Goal: Check status

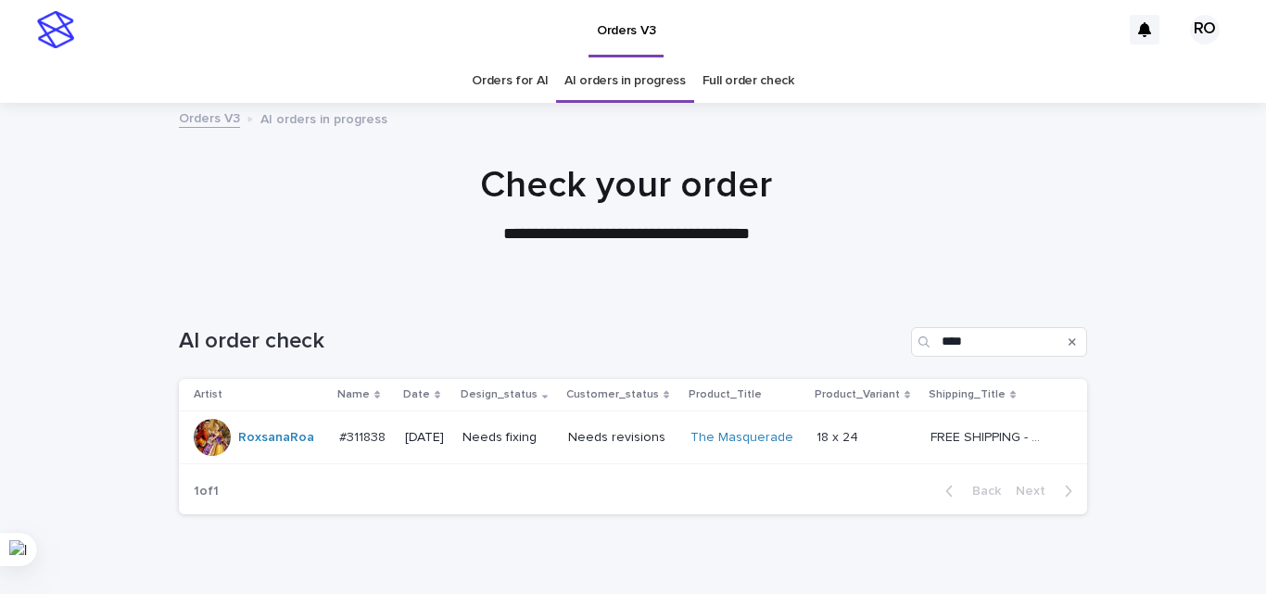
click at [583, 444] on p "Needs revisions" at bounding box center [621, 438] width 107 height 16
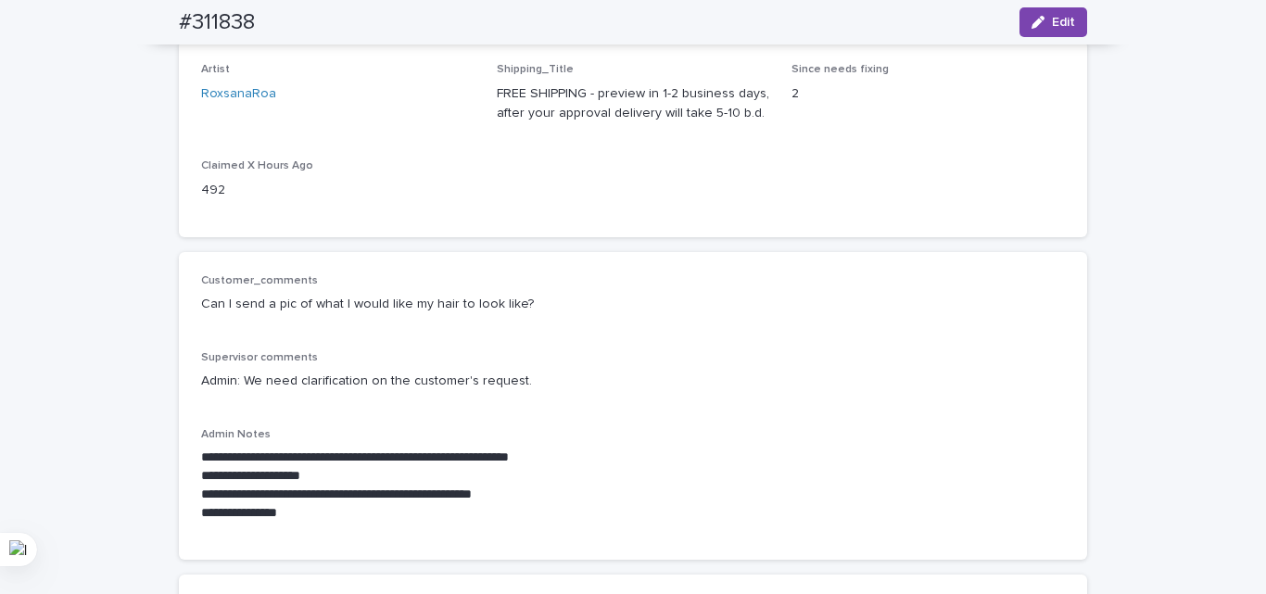
scroll to position [93, 0]
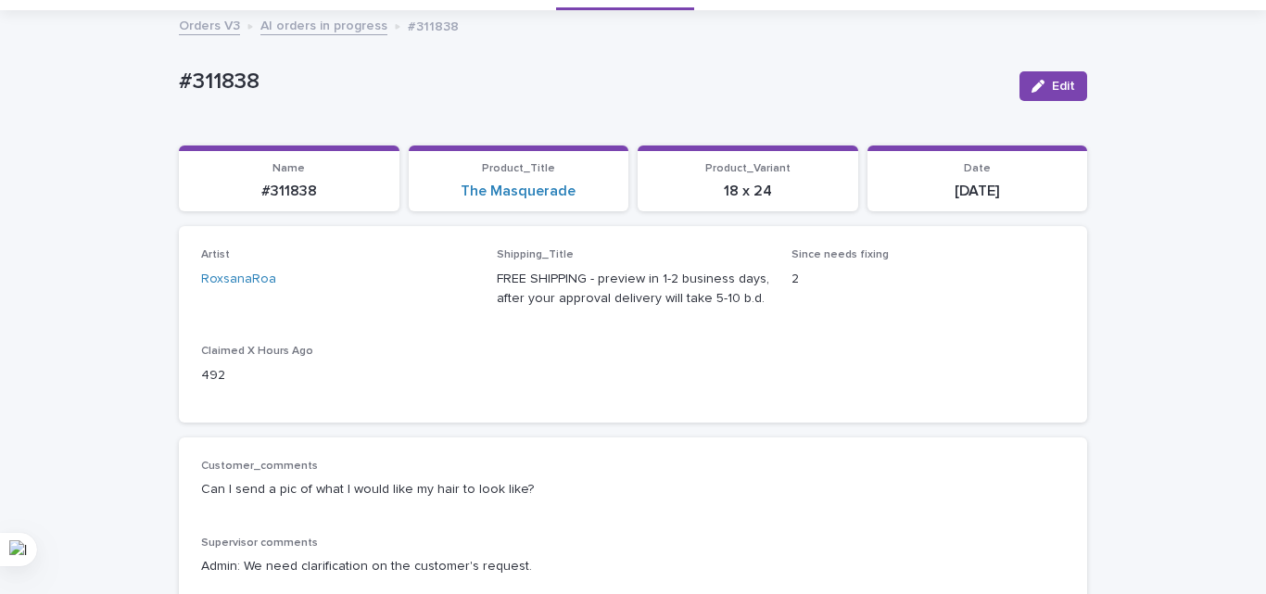
click at [235, 76] on p "#311838" at bounding box center [592, 82] width 826 height 27
copy p "311838"
click at [726, 499] on div "Customer_comments Can I send a pic of what I would like my hair to look like?" at bounding box center [633, 487] width 864 height 55
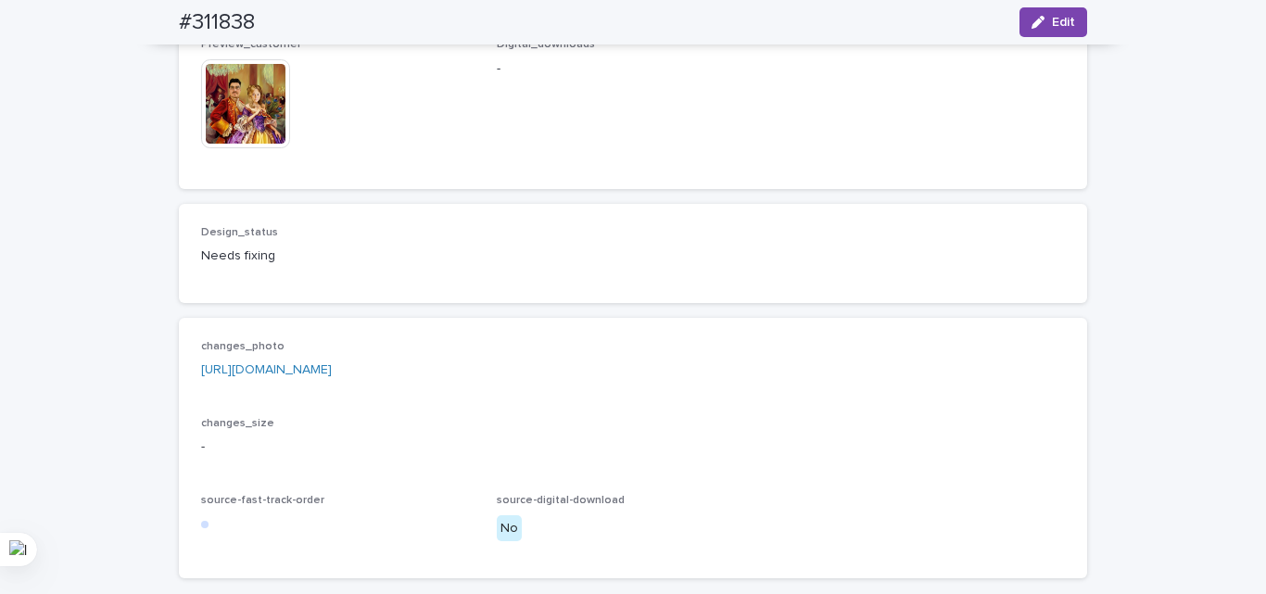
scroll to position [1297, 0]
